Goal: Task Accomplishment & Management: Manage account settings

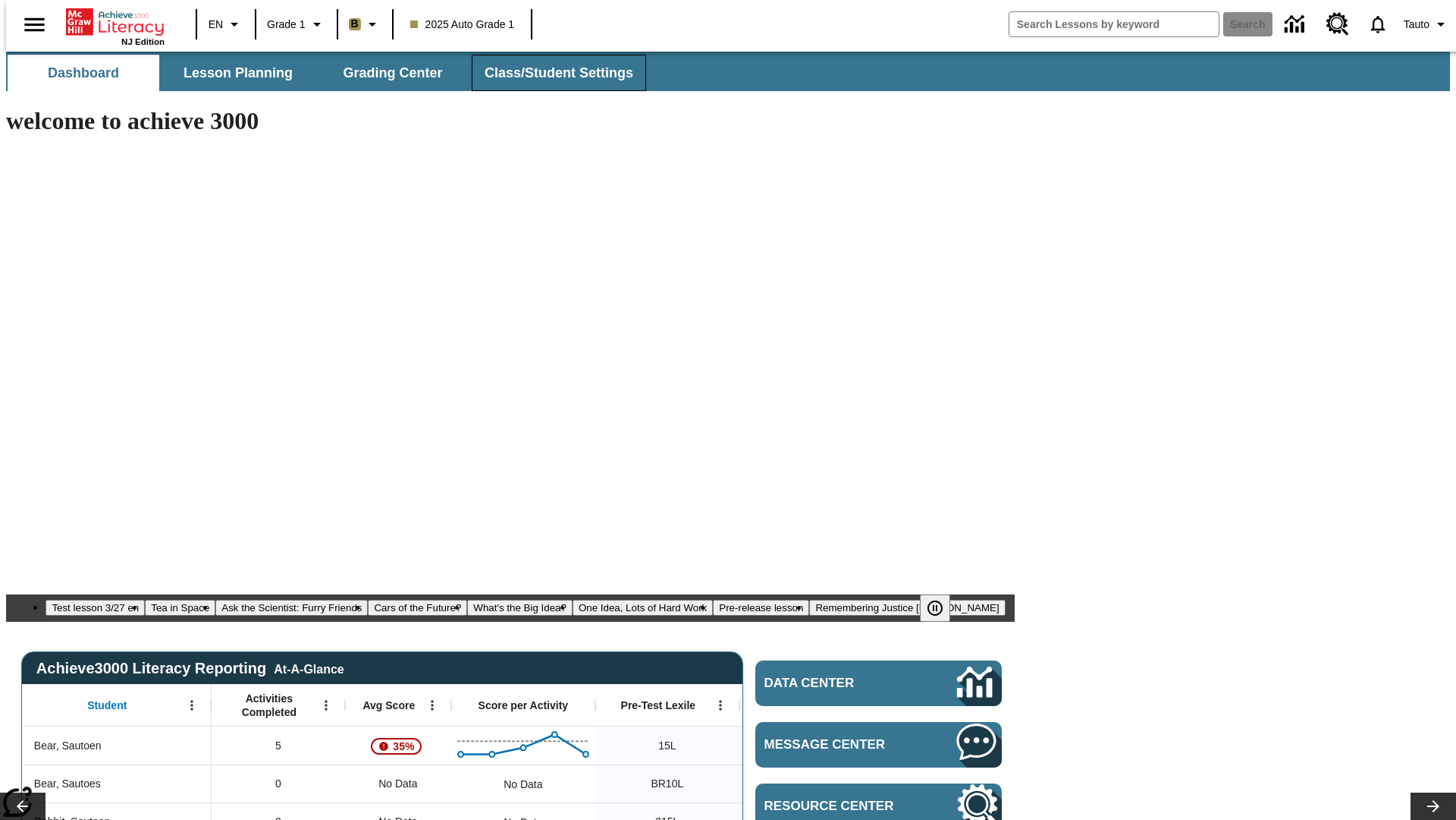
click at [551, 73] on span "Class/Student Settings" at bounding box center [559, 74] width 149 height 18
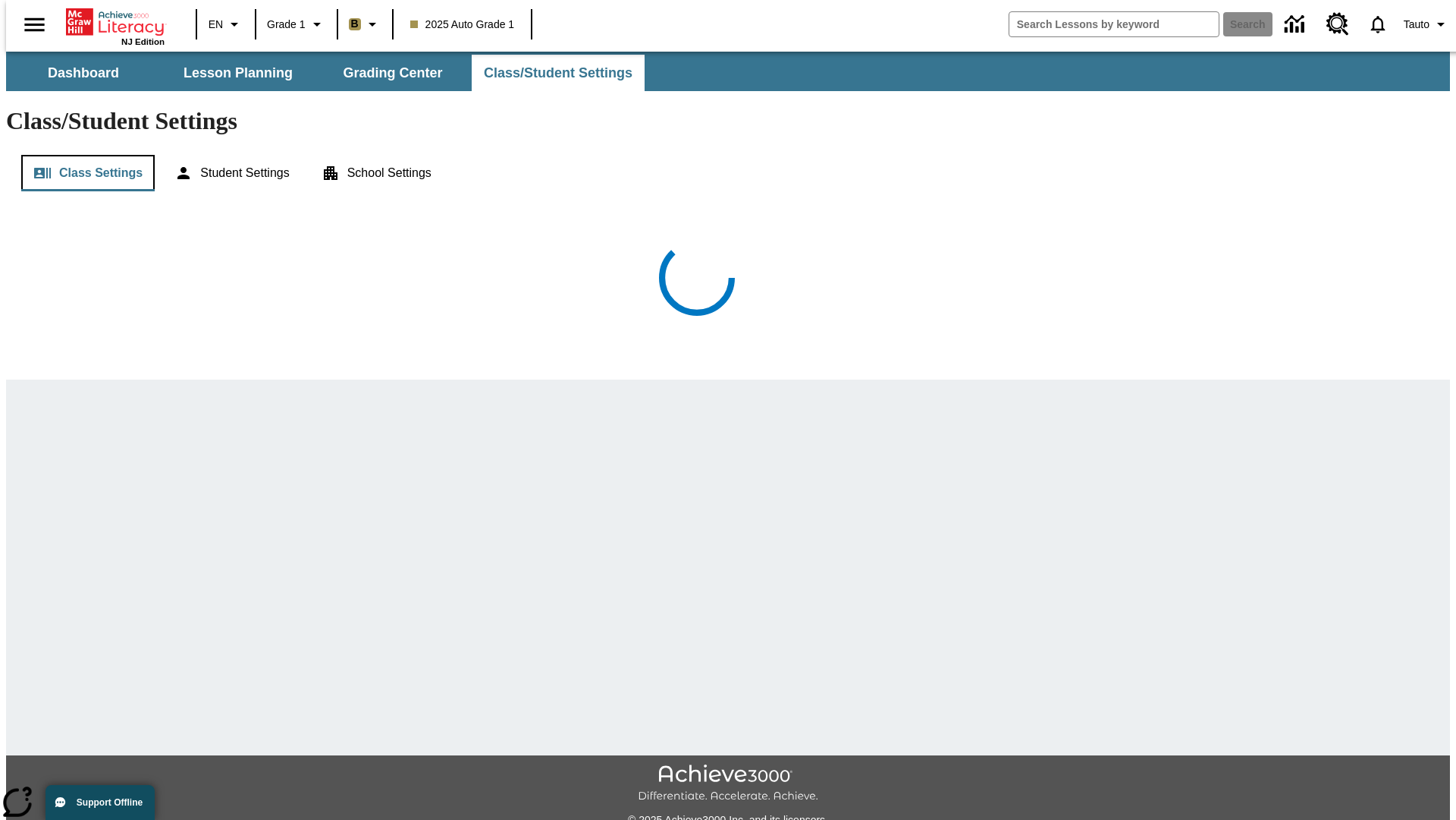
click at [82, 155] on button "Class Settings" at bounding box center [88, 174] width 134 height 37
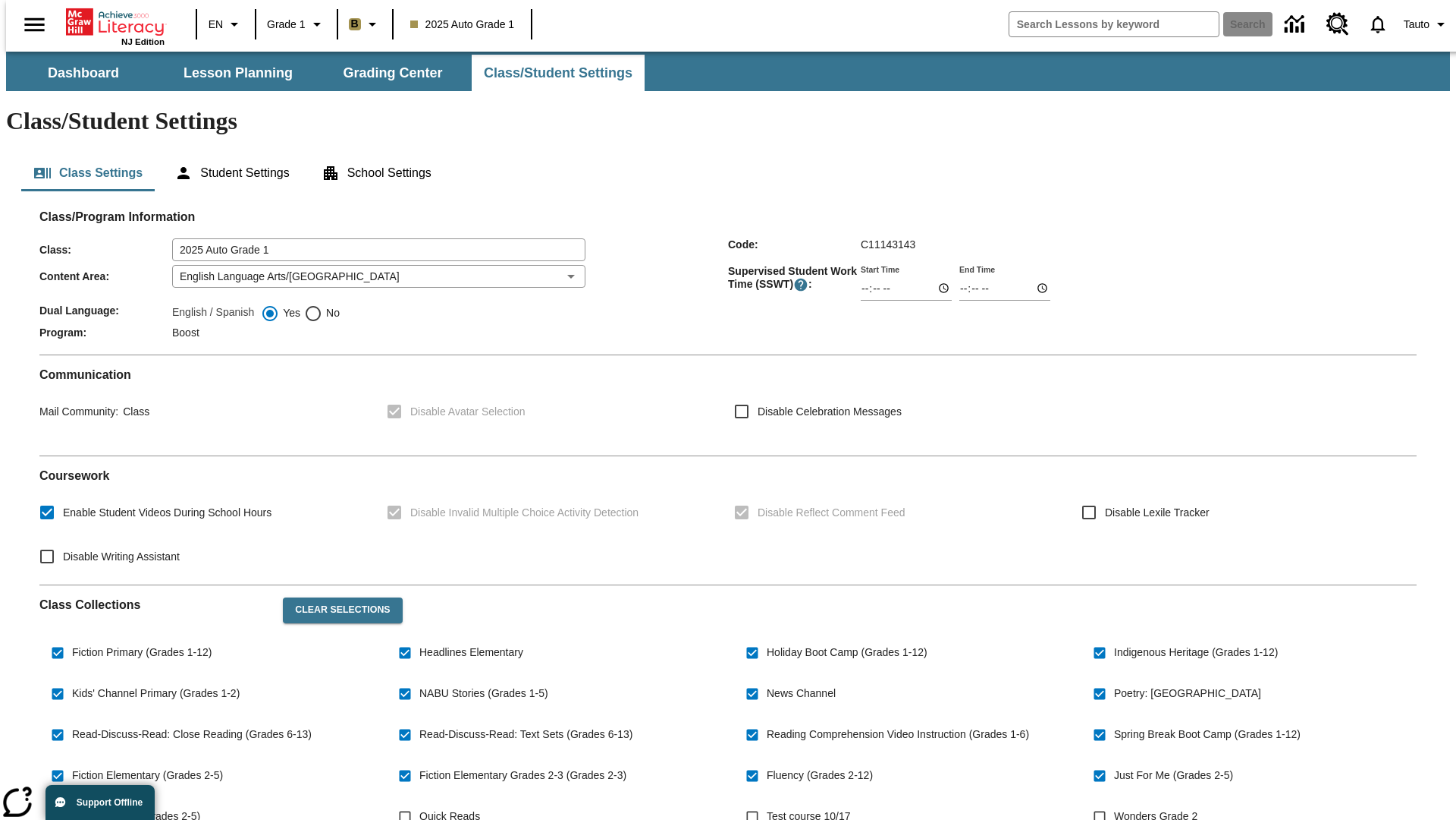
click at [448, 808] on span "Quick Reads" at bounding box center [450, 816] width 61 height 16
click at [420, 802] on input "Quick Reads" at bounding box center [405, 817] width 29 height 29
checkbox input "true"
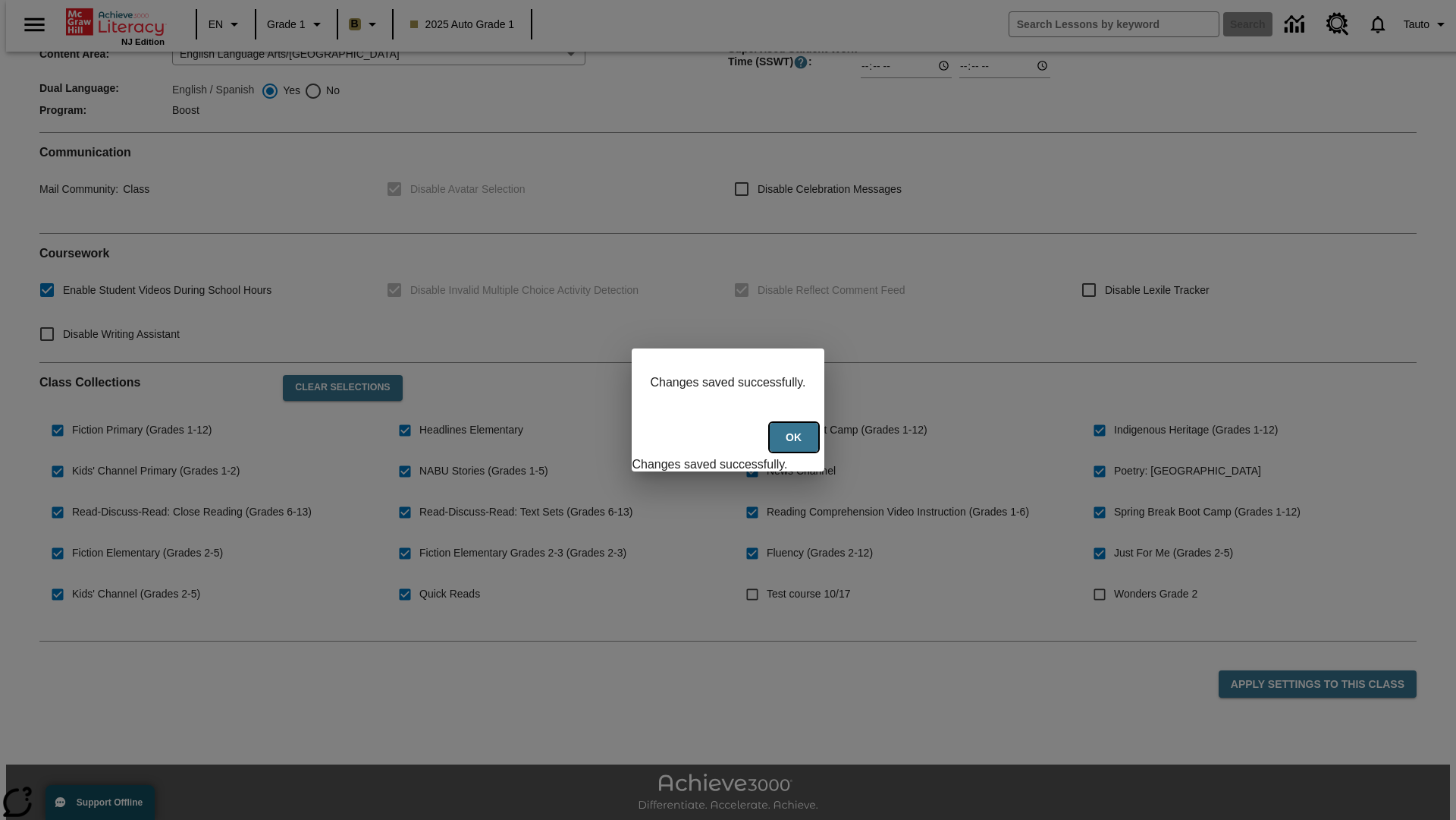
click at [796, 446] on button "Ok" at bounding box center [794, 437] width 49 height 30
